Goal: Task Accomplishment & Management: Manage account settings

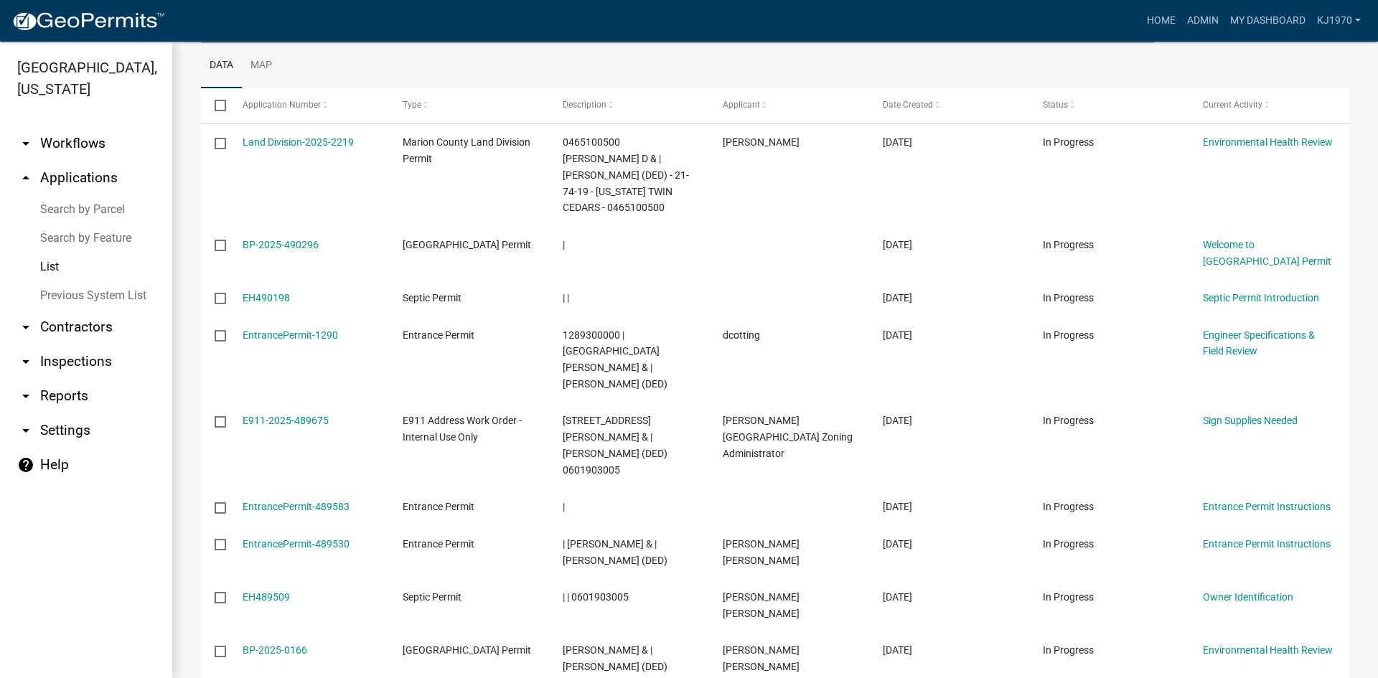
scroll to position [306, 0]
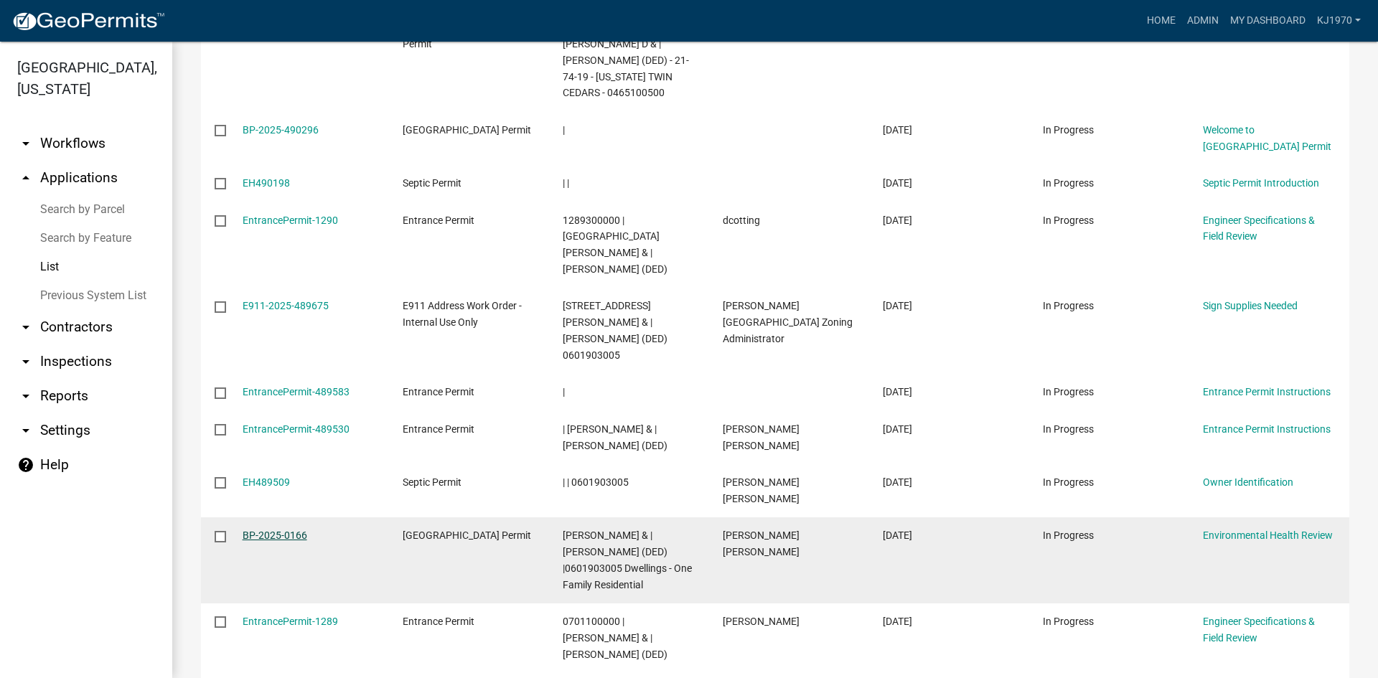
click at [289, 530] on link "BP-2025-0166" at bounding box center [275, 535] width 65 height 11
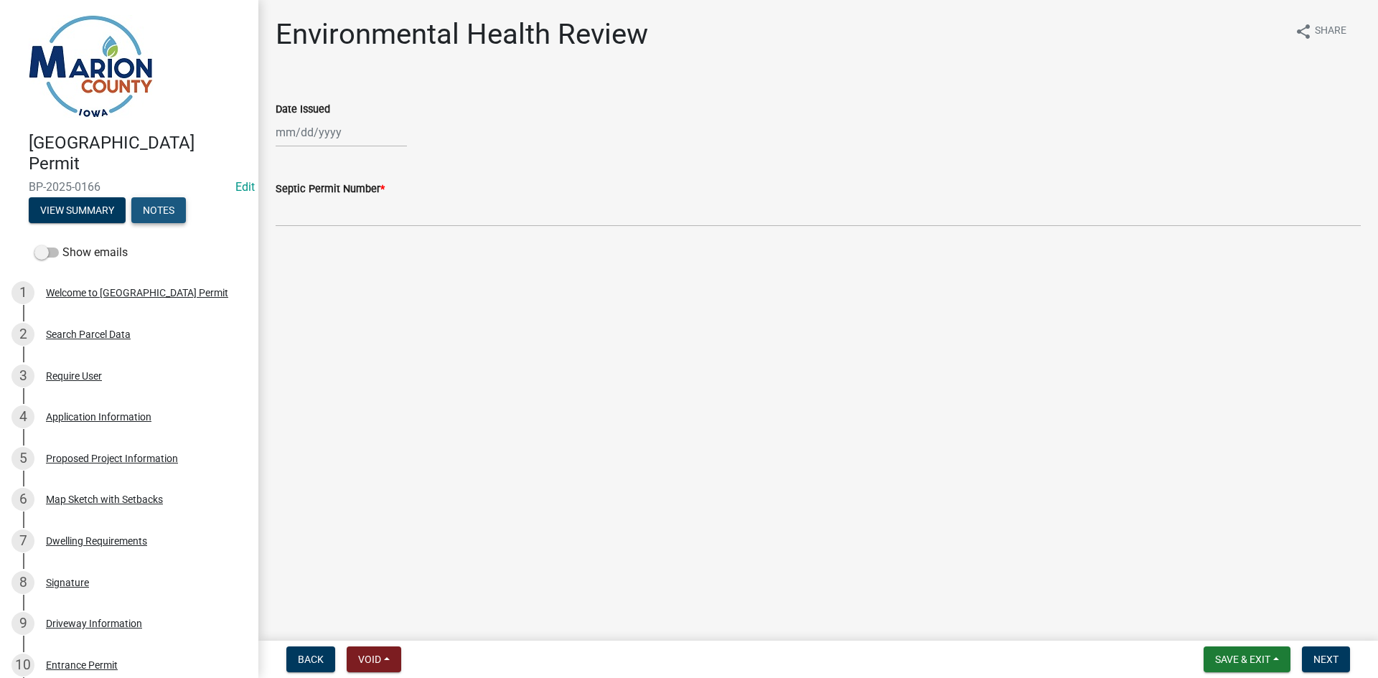
click at [164, 216] on button "Notes" at bounding box center [158, 210] width 55 height 26
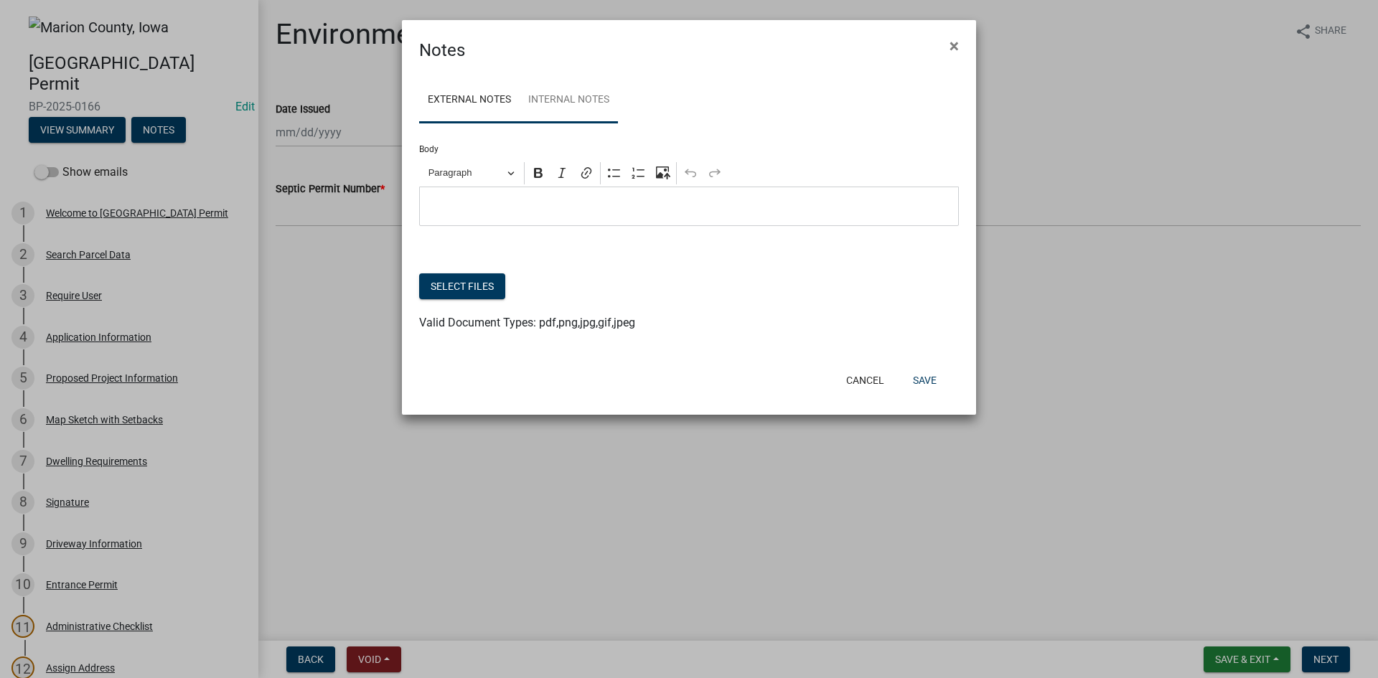
click at [539, 103] on link "Internal Notes" at bounding box center [569, 101] width 98 height 46
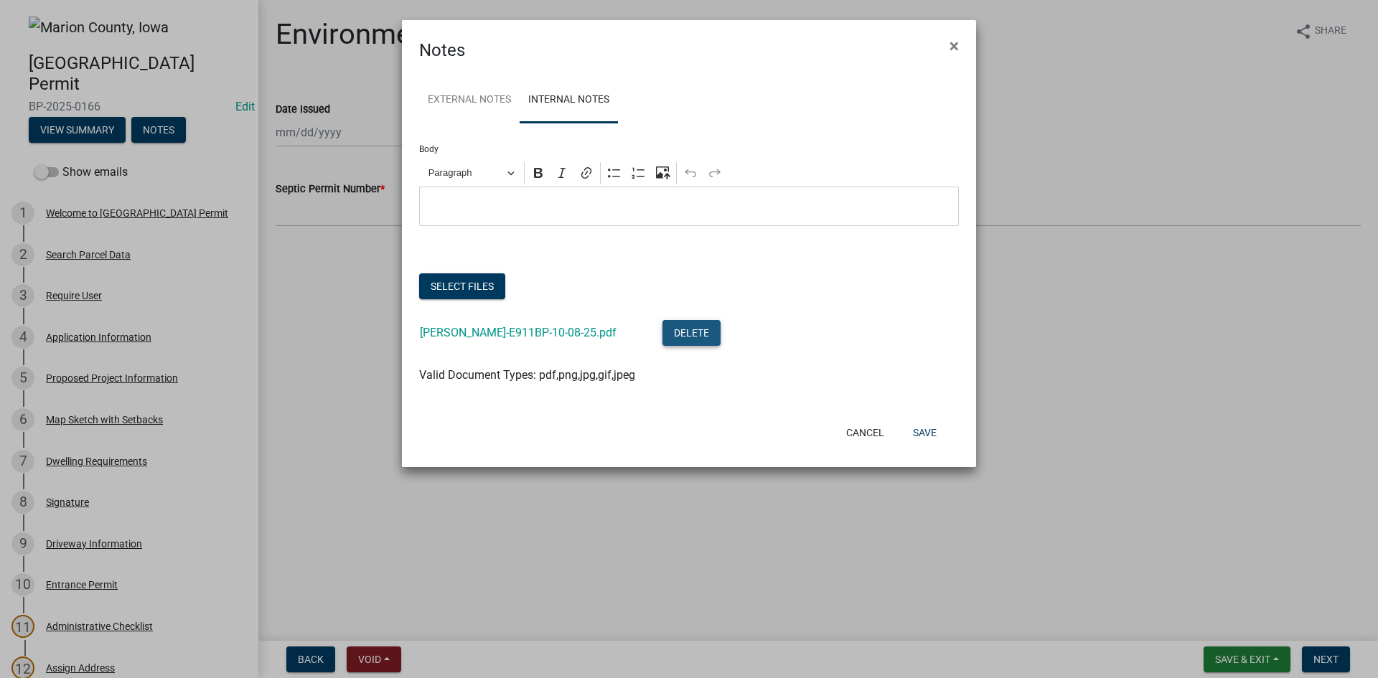
click at [662, 334] on button "Delete" at bounding box center [691, 333] width 58 height 26
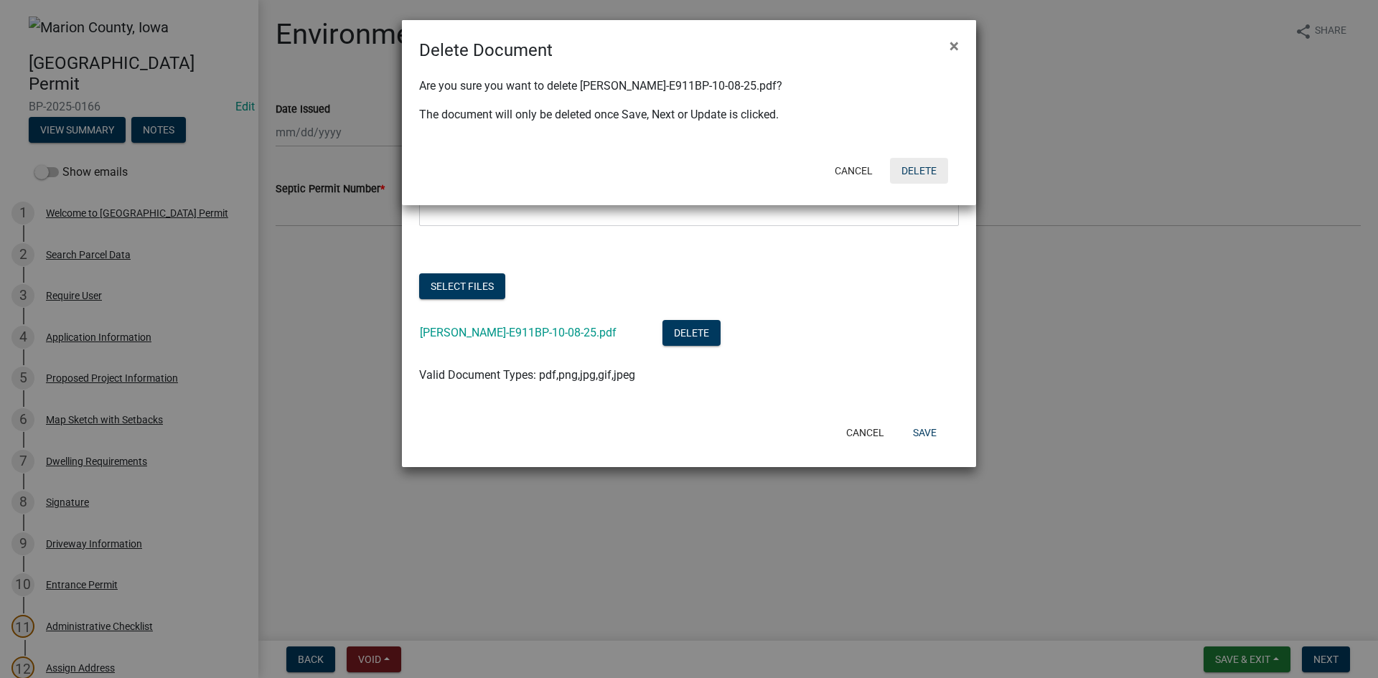
click at [926, 169] on button "Delete" at bounding box center [919, 171] width 58 height 26
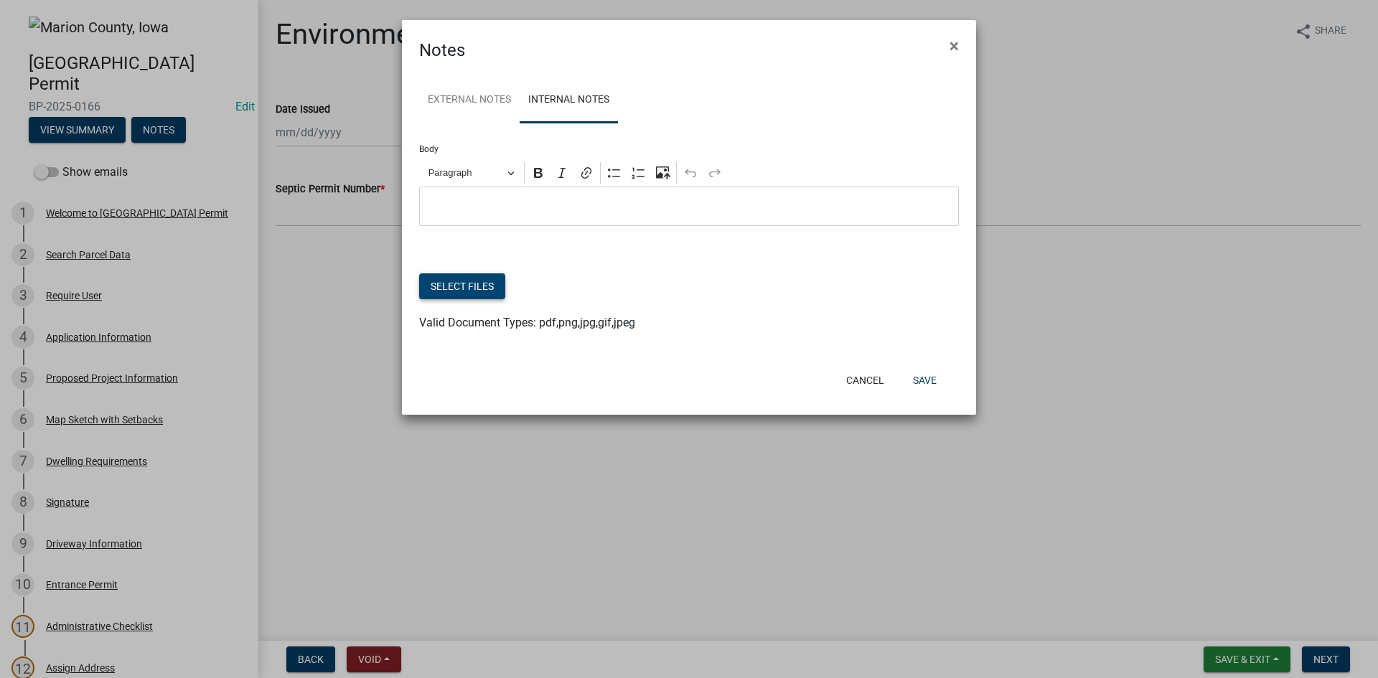
click at [442, 284] on button "Select files" at bounding box center [462, 286] width 86 height 26
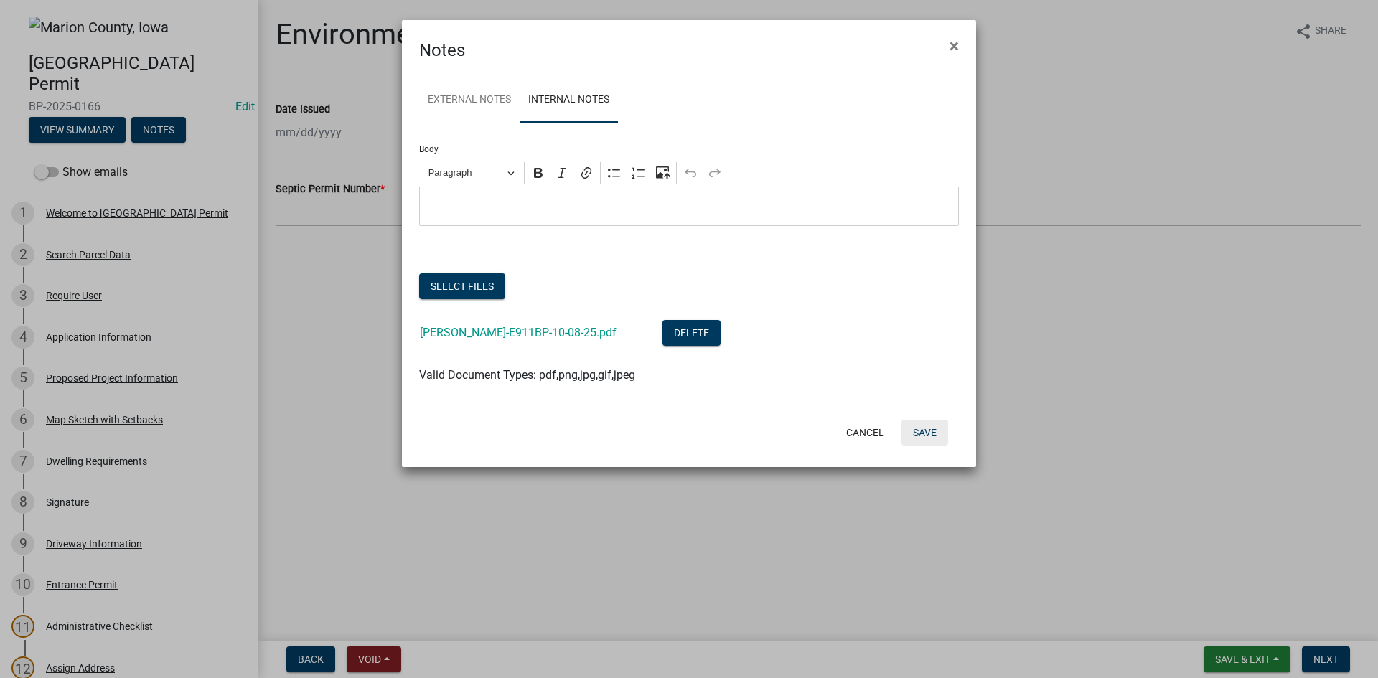
click at [921, 431] on button "Save" at bounding box center [924, 433] width 47 height 26
